Goal: Task Accomplishment & Management: Use online tool/utility

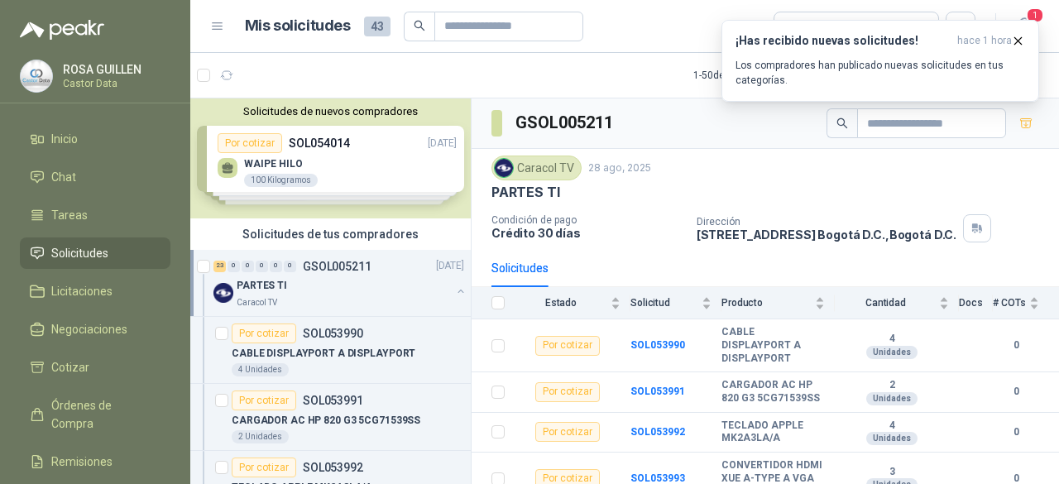
drag, startPoint x: 0, startPoint y: 0, endPoint x: 68, endPoint y: 249, distance: 258.0
click at [68, 249] on span "Solicitudes" at bounding box center [79, 253] width 57 height 18
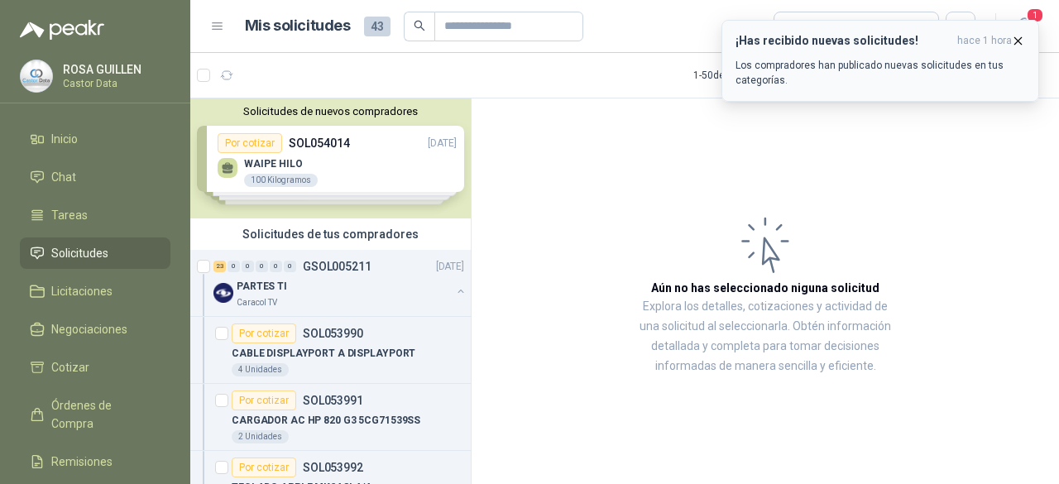
click at [1021, 37] on icon "button" at bounding box center [1018, 40] width 7 height 7
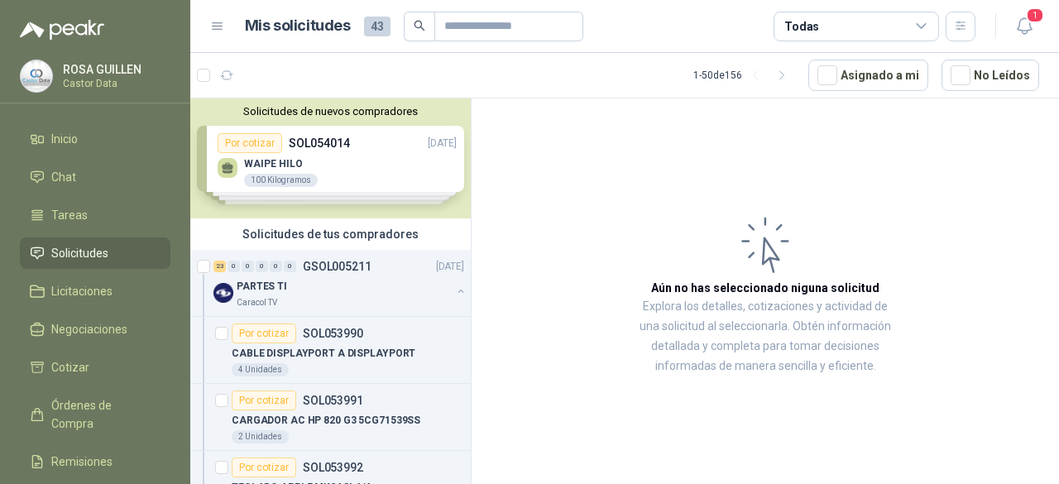
click at [1028, 21] on span "1" at bounding box center [1035, 15] width 18 height 16
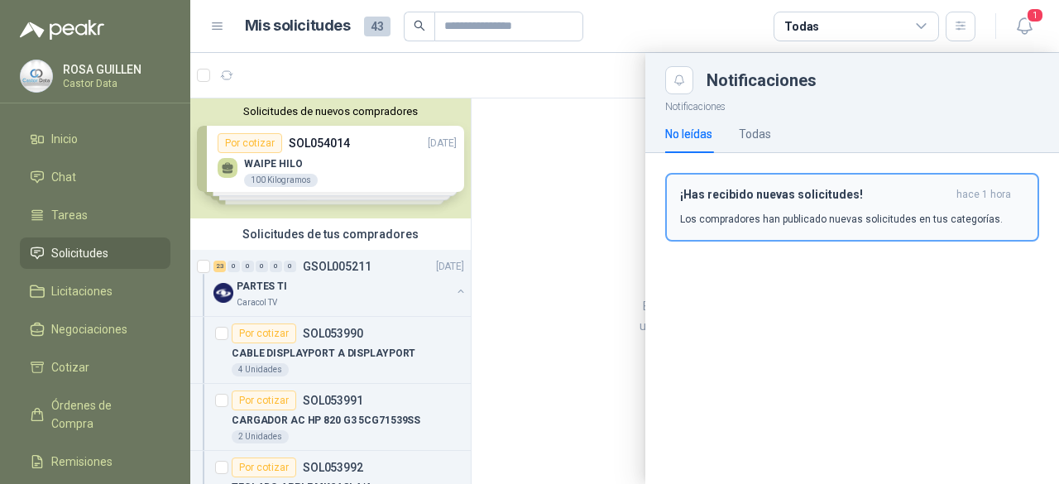
click at [778, 221] on p "Los compradores han publicado nuevas solicitudes en tus categorías." at bounding box center [841, 219] width 323 height 15
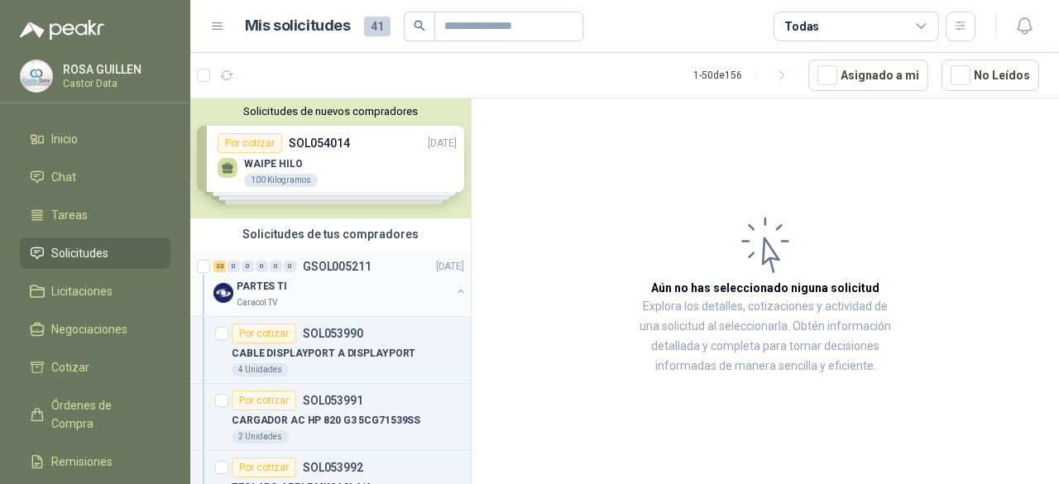
click at [314, 291] on div "PARTES TI" at bounding box center [344, 286] width 214 height 20
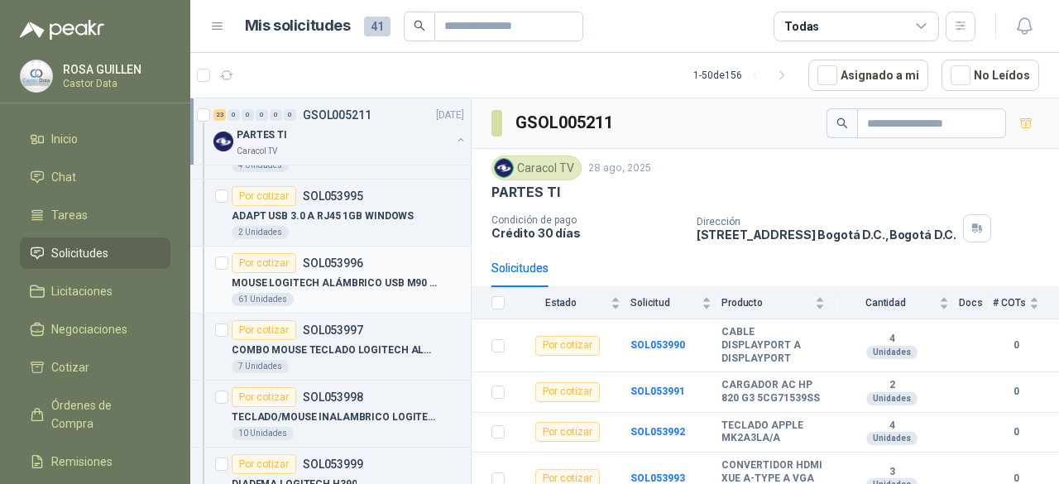
scroll to position [496, 0]
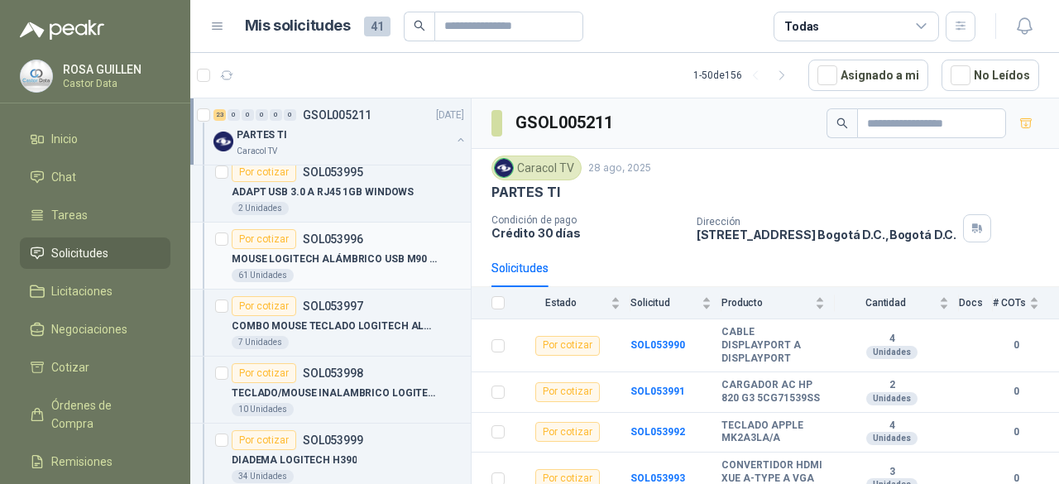
click at [329, 251] on p "MOUSE LOGITECH ALÁMBRICO USB M90 NEGRO" at bounding box center [335, 259] width 206 height 16
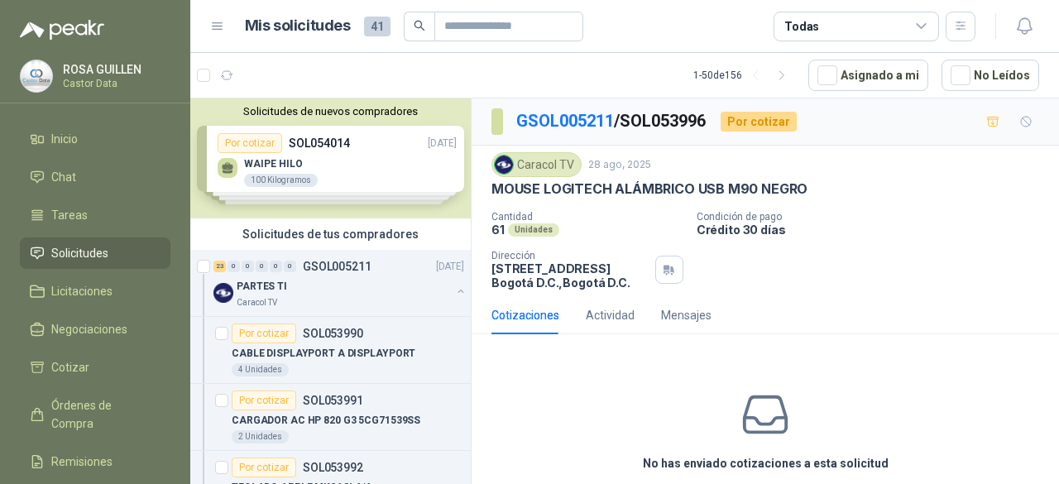
click at [981, 186] on div "MOUSE LOGITECH ALÁMBRICO USB M90 NEGRO" at bounding box center [765, 188] width 548 height 17
click at [71, 135] on span "Inicio" at bounding box center [64, 139] width 26 height 18
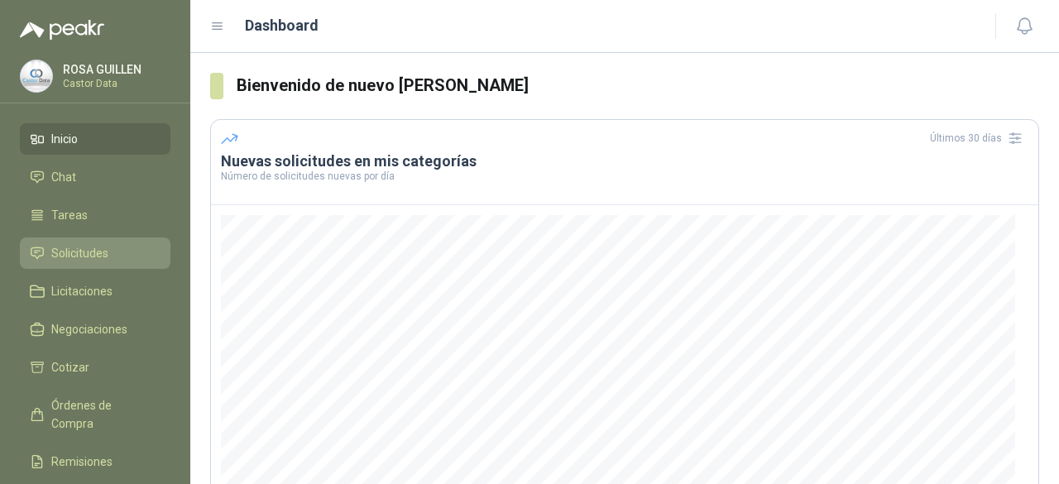
click at [67, 251] on span "Solicitudes" at bounding box center [79, 253] width 57 height 18
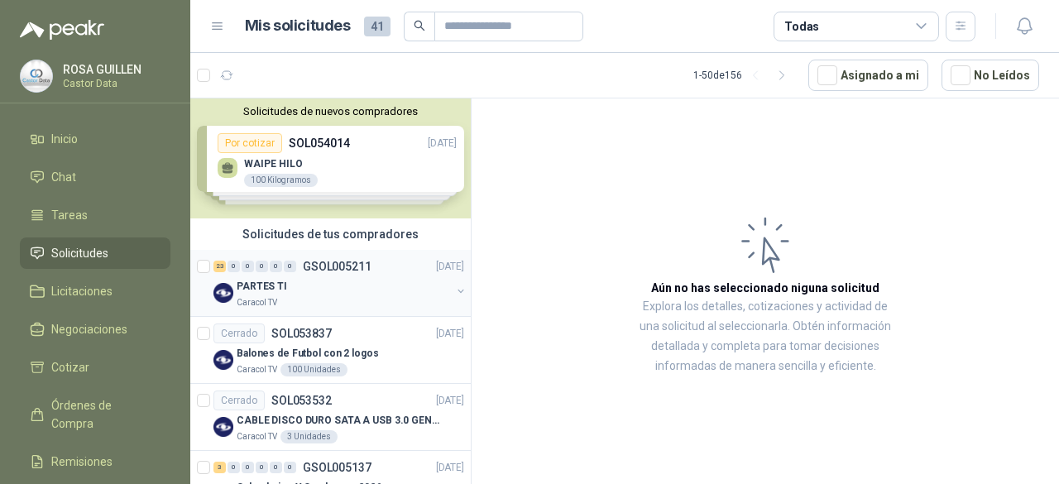
click at [347, 287] on div "PARTES TI" at bounding box center [344, 286] width 214 height 20
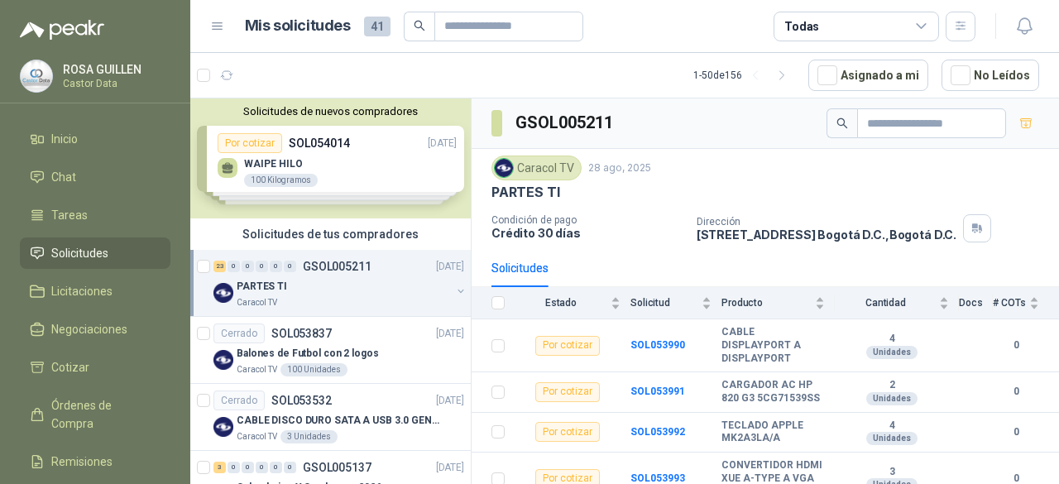
drag, startPoint x: 54, startPoint y: 247, endPoint x: 102, endPoint y: 252, distance: 48.2
click at [54, 247] on span "Solicitudes" at bounding box center [79, 253] width 57 height 18
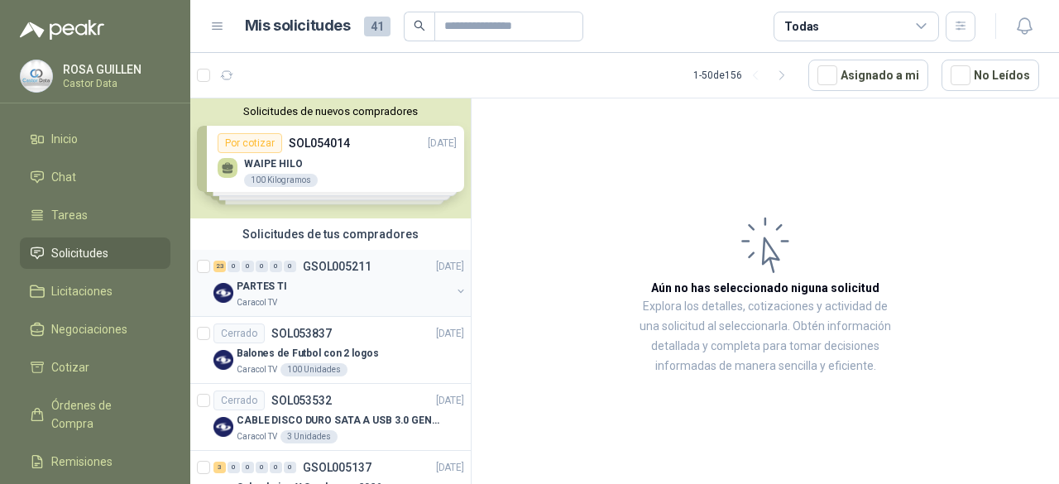
click at [336, 296] on div "Caracol TV" at bounding box center [344, 302] width 214 height 13
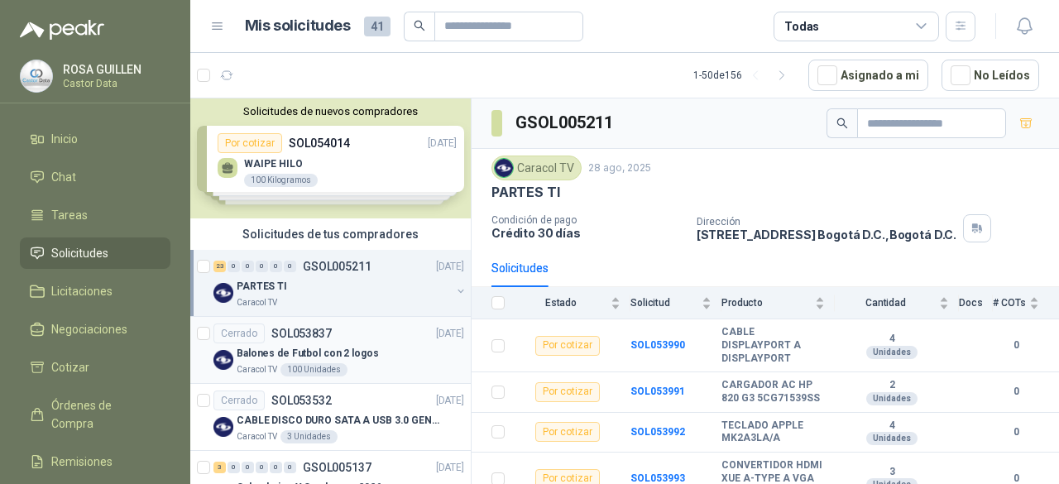
scroll to position [83, 0]
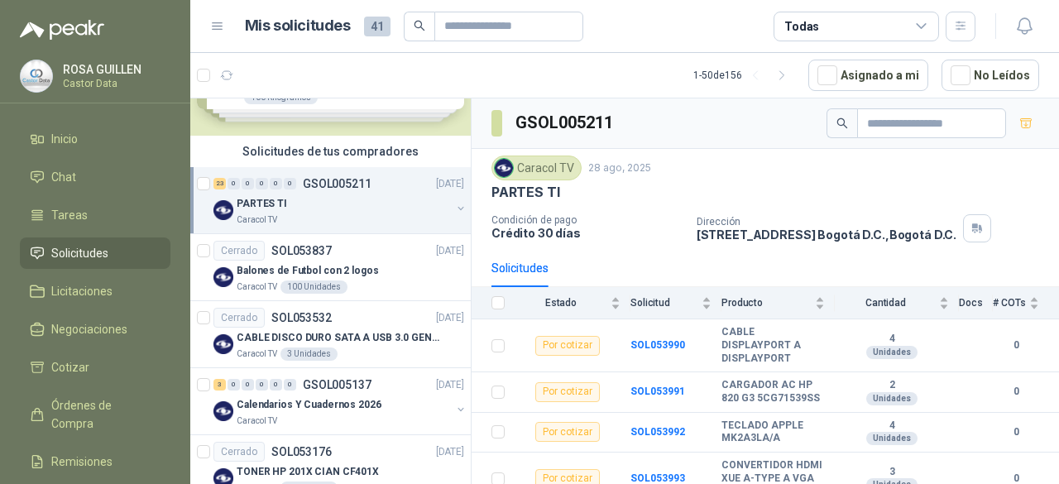
click at [923, 34] on div "Todas" at bounding box center [855, 27] width 165 height 30
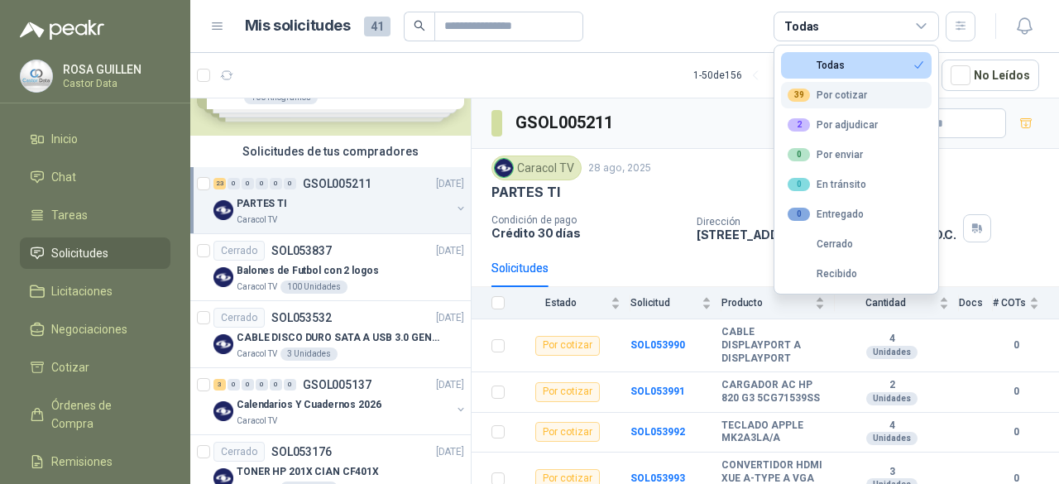
click at [845, 89] on div "39 Por cotizar" at bounding box center [826, 95] width 79 height 13
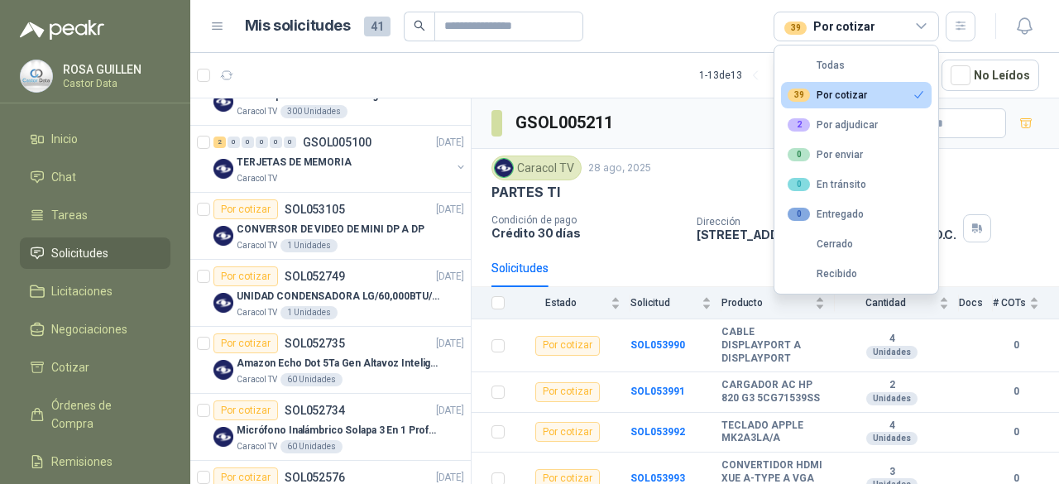
scroll to position [331, 0]
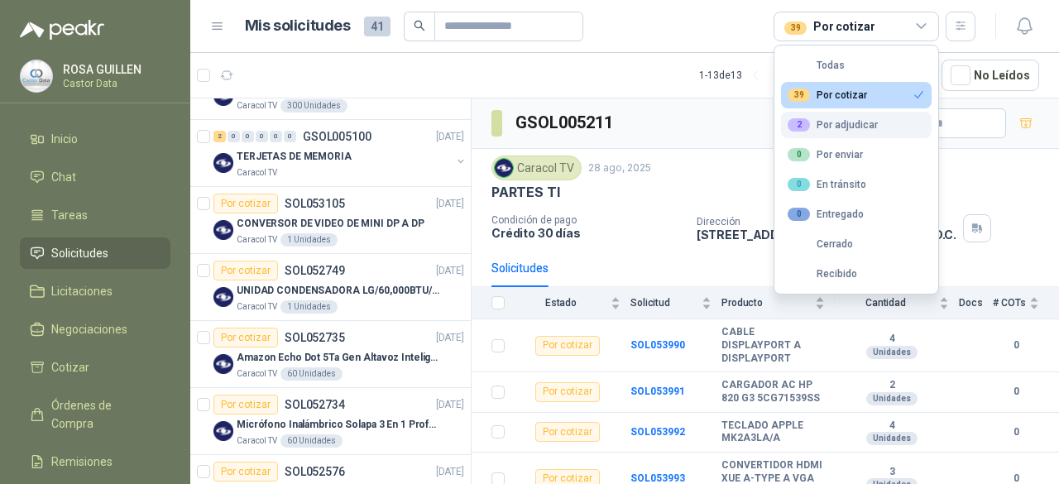
click at [839, 124] on div "2 Por adjudicar" at bounding box center [832, 124] width 90 height 13
click at [854, 94] on div "39 Por cotizar" at bounding box center [826, 95] width 79 height 13
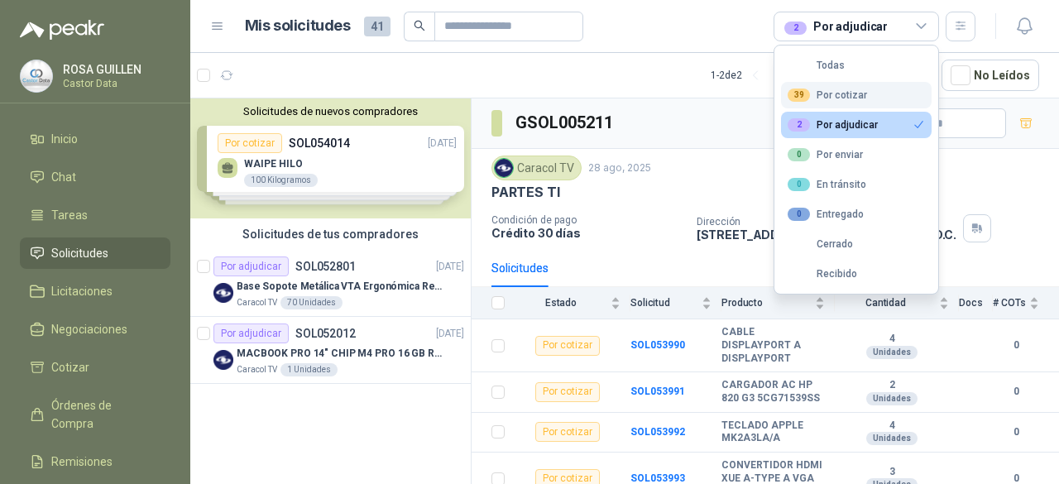
scroll to position [0, 0]
click at [366, 282] on p "Base Sopote Metálica VTA Ergonómica Retráctil para Portátil" at bounding box center [340, 287] width 206 height 16
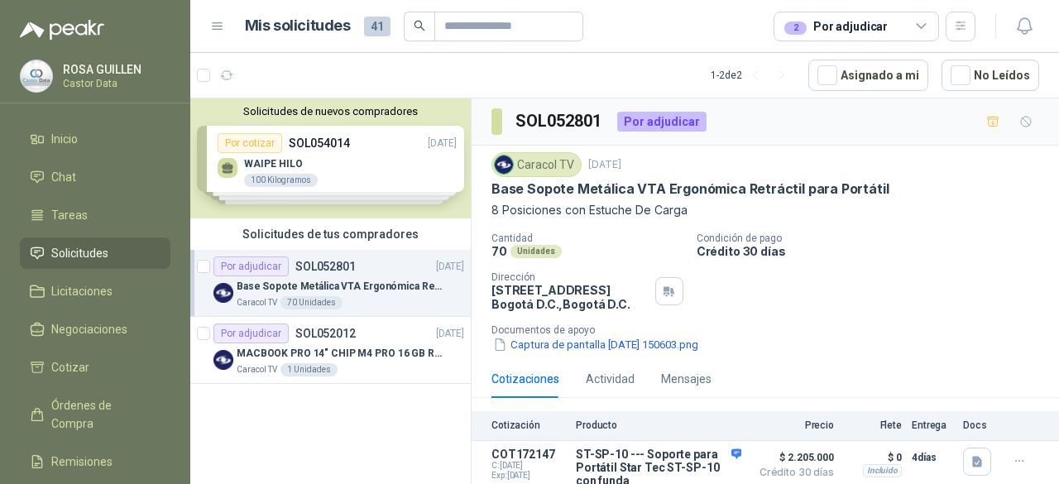
scroll to position [38, 0]
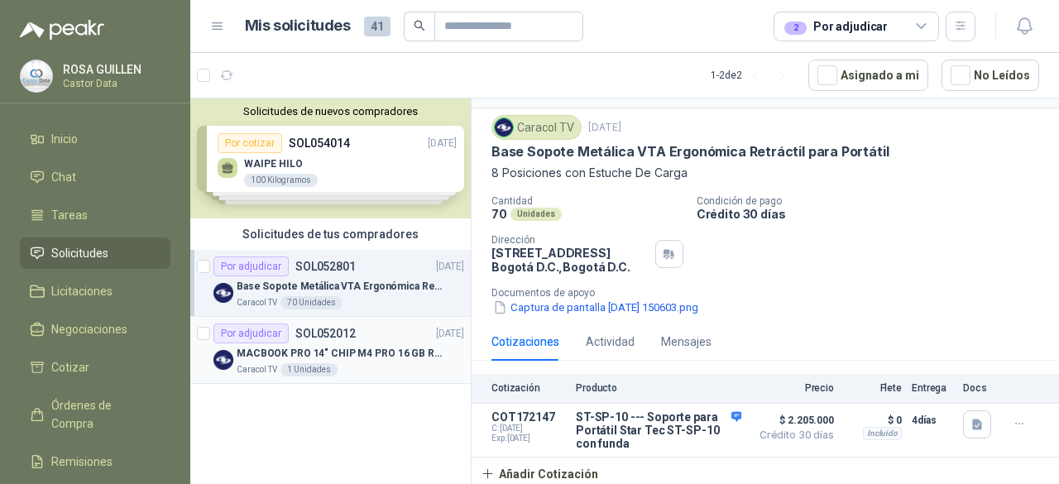
click at [319, 339] on div "Por adjudicar SOL052012" at bounding box center [284, 333] width 142 height 20
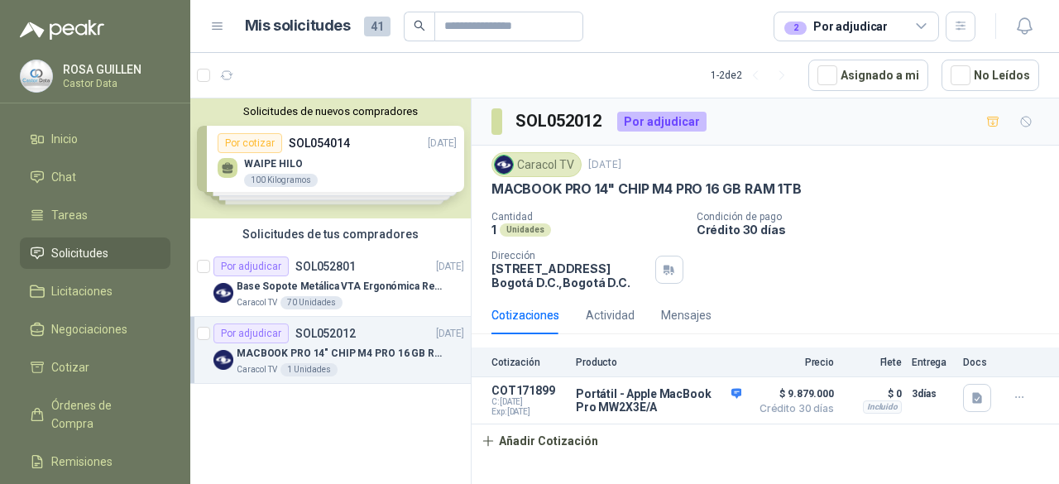
click at [920, 28] on icon at bounding box center [920, 26] width 9 height 4
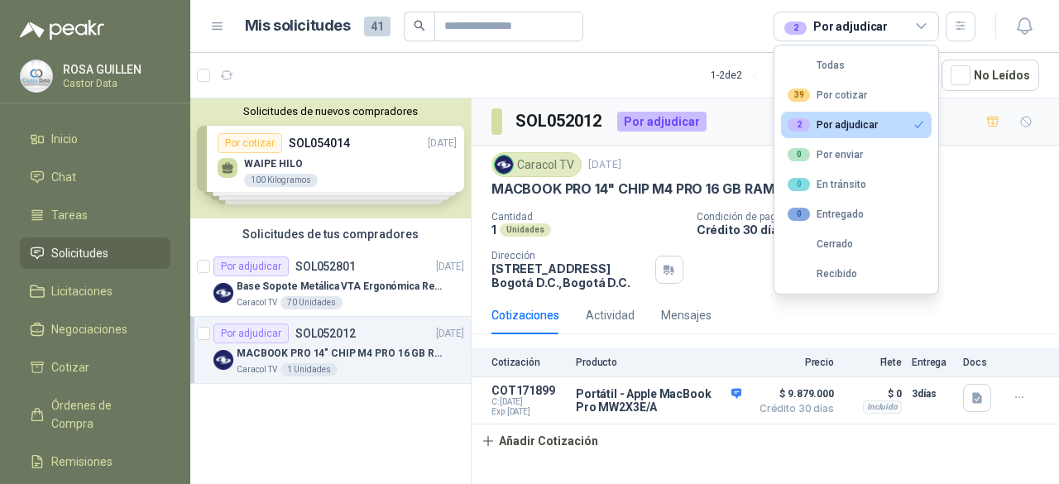
click at [857, 128] on div "2 Por adjudicar" at bounding box center [832, 124] width 90 height 13
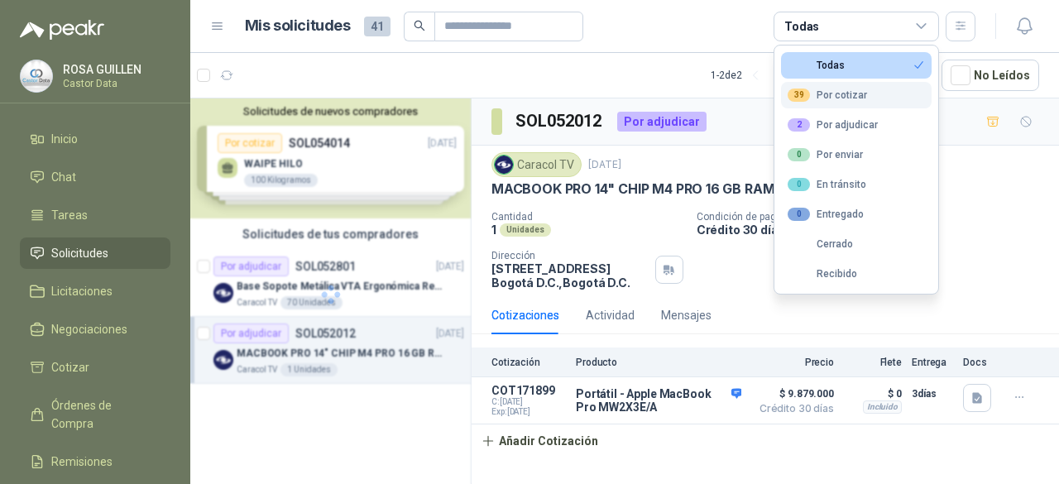
click at [859, 92] on div "39 Por cotizar" at bounding box center [826, 95] width 79 height 13
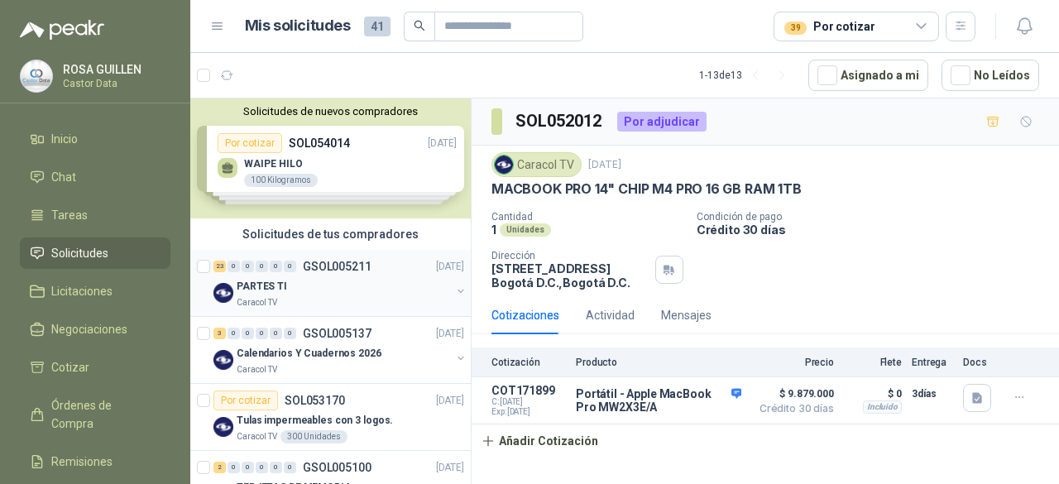
click at [313, 282] on div "PARTES TI" at bounding box center [344, 286] width 214 height 20
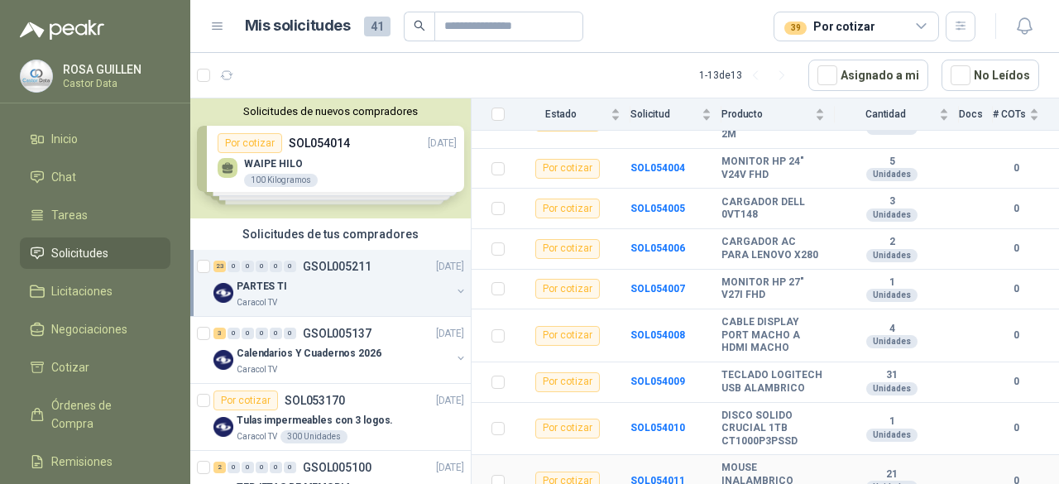
scroll to position [783, 0]
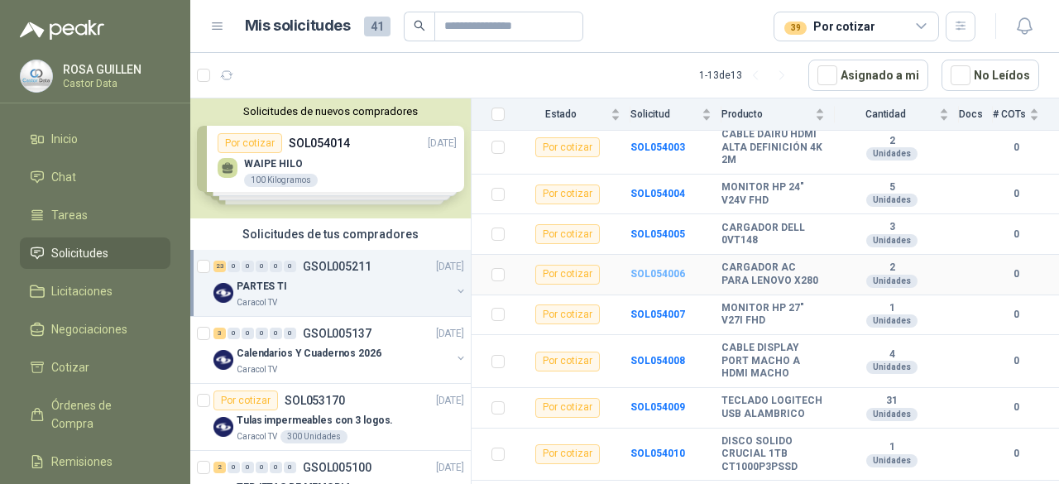
click at [666, 280] on b "SOL054006" at bounding box center [657, 274] width 55 height 12
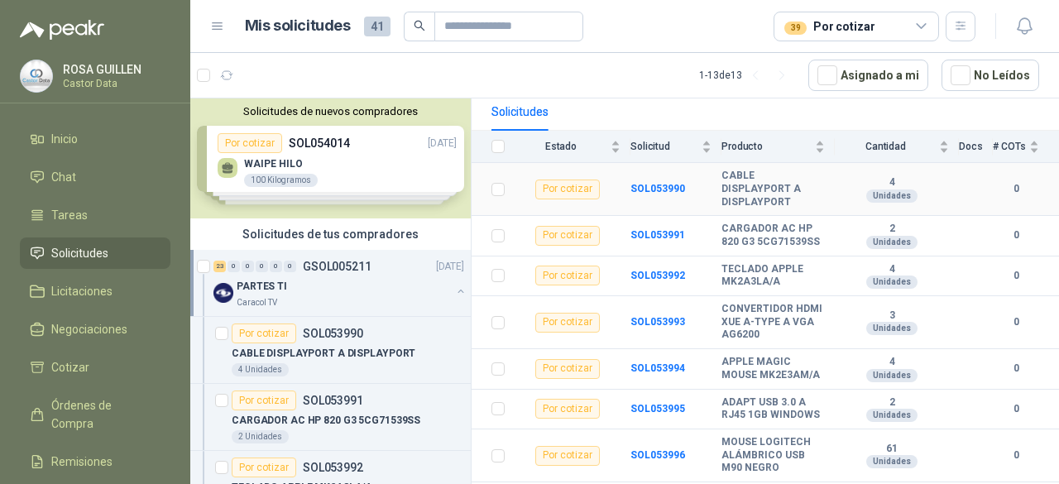
scroll to position [165, 0]
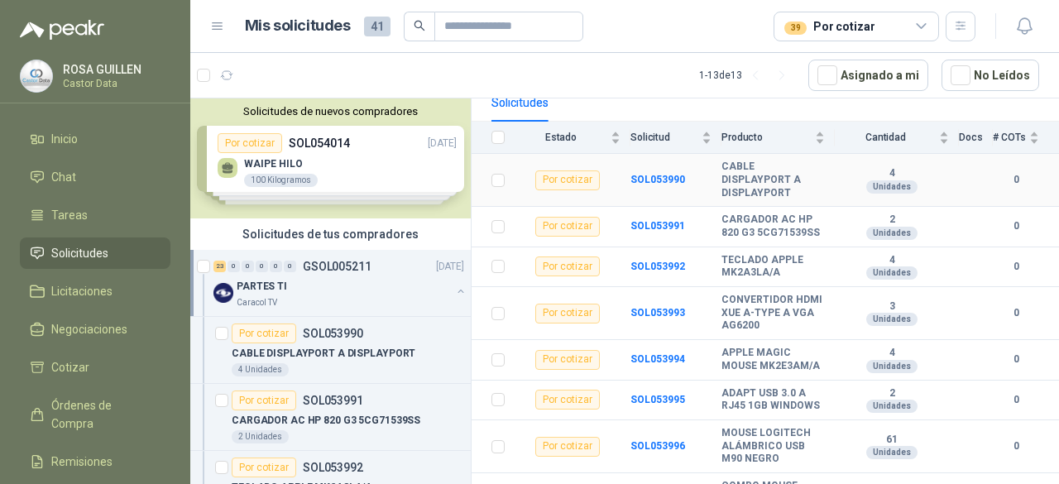
click at [744, 187] on b "CABLE DISPLAYPORT A DISPLAYPORT" at bounding box center [772, 179] width 103 height 39
click at [665, 176] on b "SOL053990" at bounding box center [657, 180] width 55 height 12
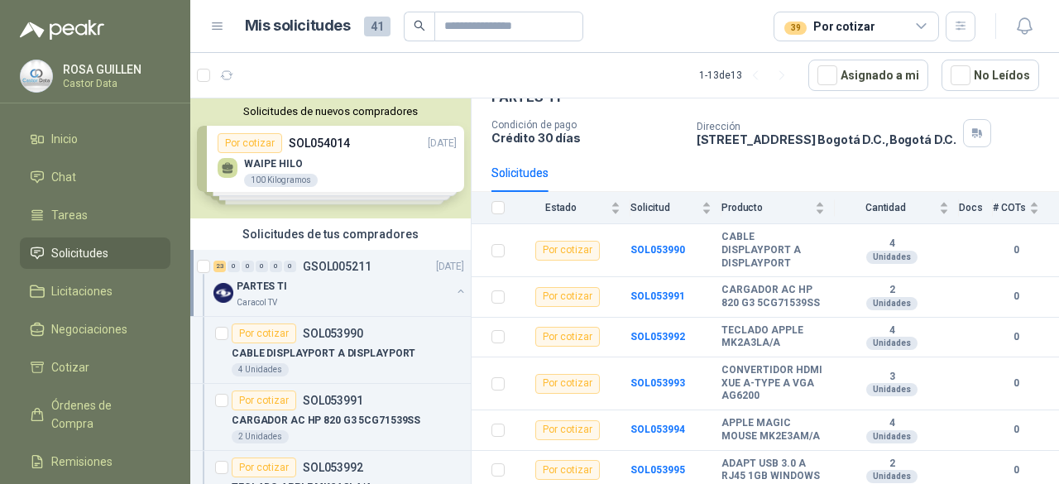
scroll to position [165, 0]
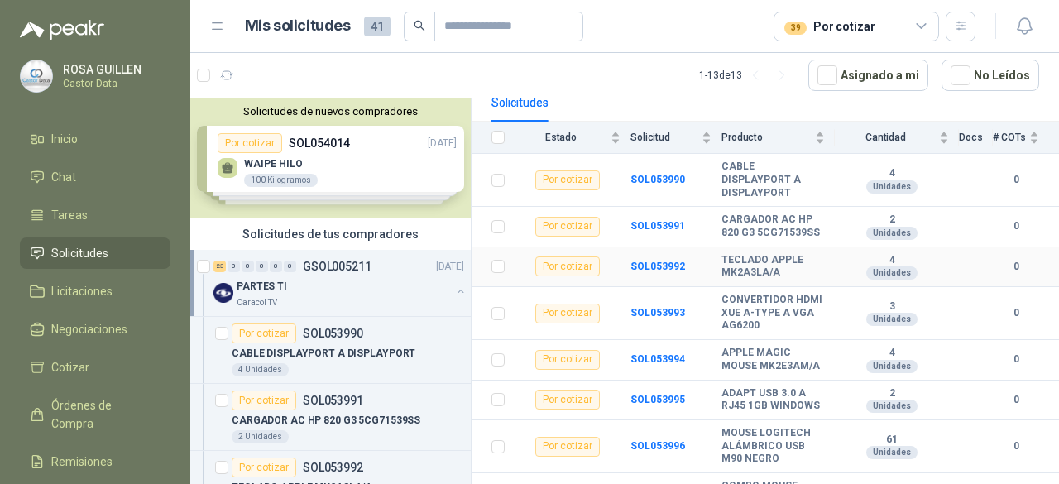
click at [751, 275] on b "TECLADO APPLE MK2A3LA/A" at bounding box center [772, 267] width 103 height 26
click at [655, 270] on b "SOL053992" at bounding box center [657, 267] width 55 height 12
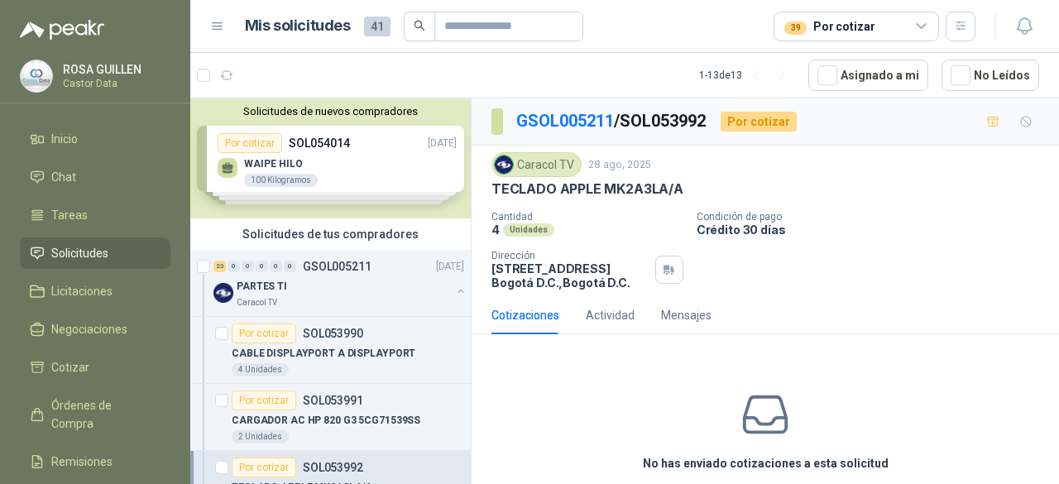
click at [630, 192] on p "TECLADO APPLE MK2A3LA/A" at bounding box center [587, 188] width 192 height 17
copy p "MK2A3LA"
